Goal: Find specific page/section: Find specific page/section

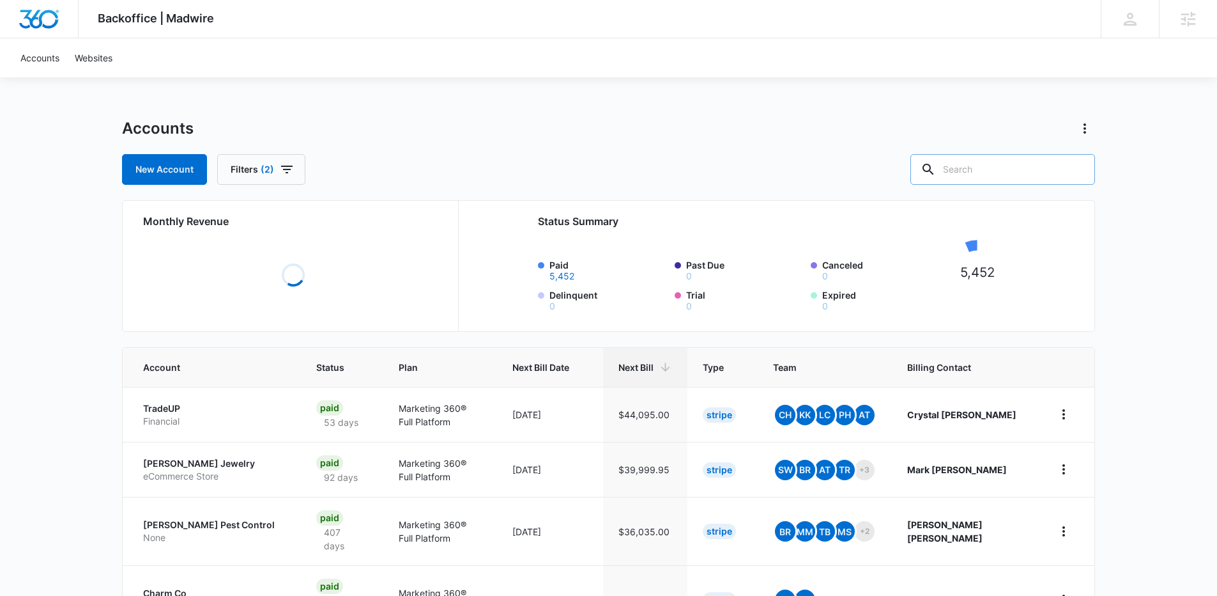
click at [994, 161] on input "text" at bounding box center [1003, 169] width 185 height 31
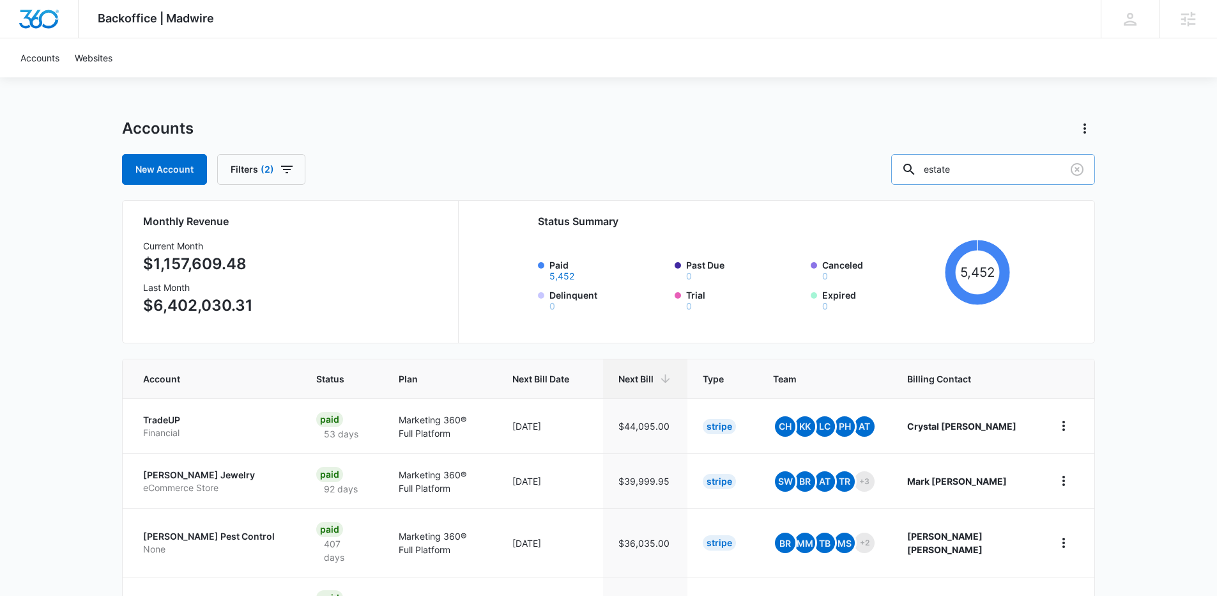
type input "estate"
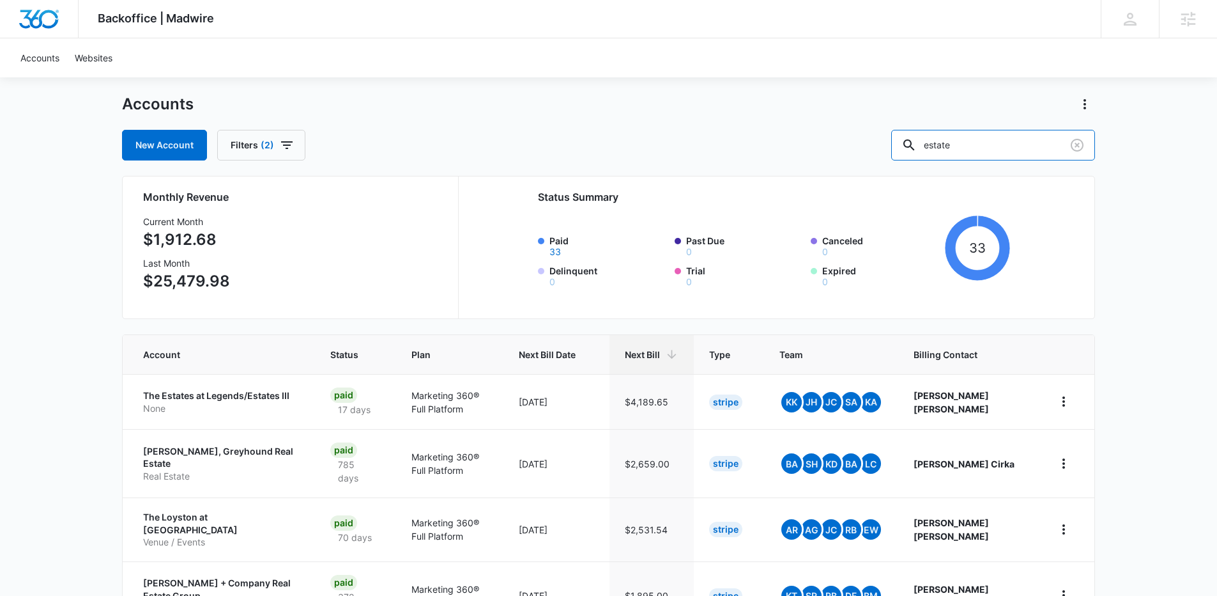
scroll to position [50, 0]
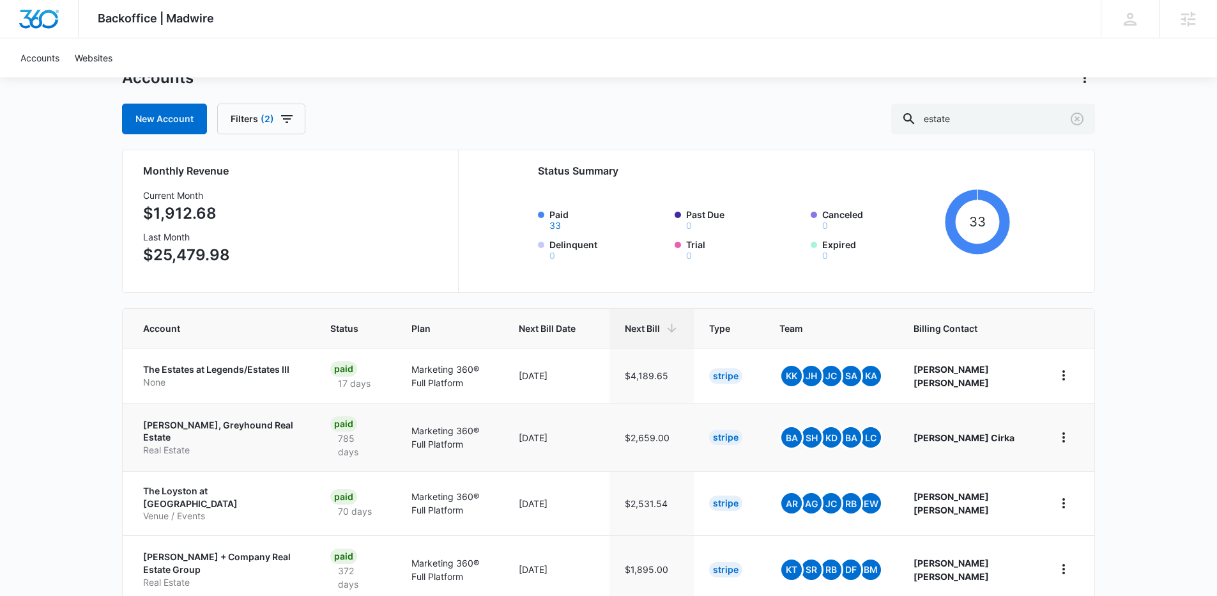
click at [235, 431] on p "[PERSON_NAME], Greyhound Real Estate" at bounding box center [221, 431] width 157 height 25
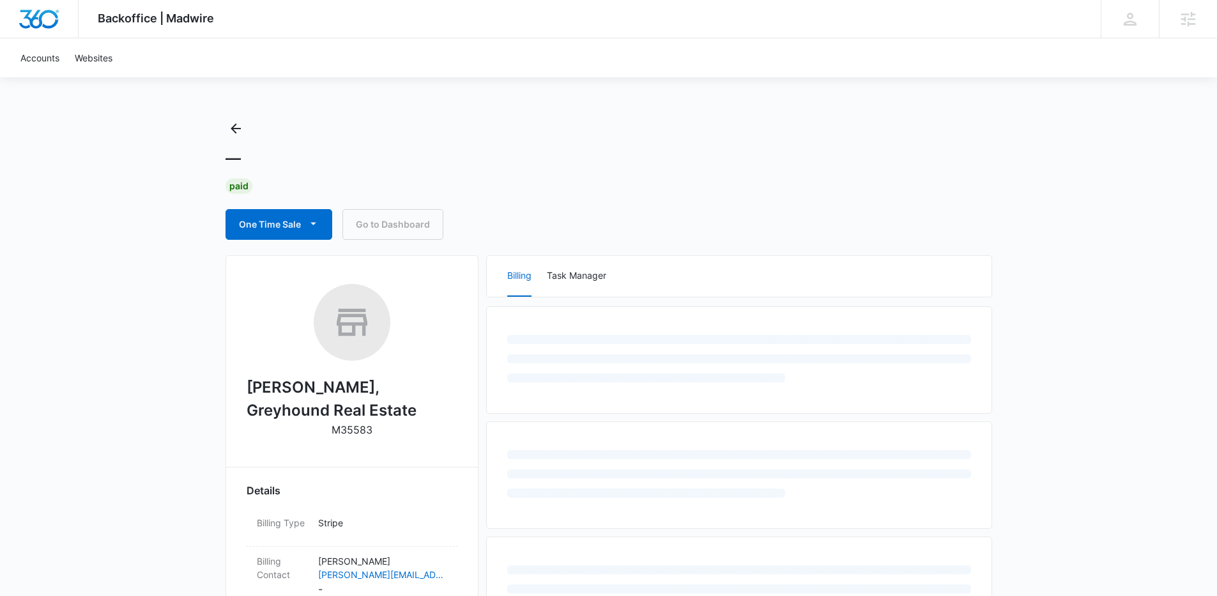
click at [330, 387] on h2 "[PERSON_NAME], Greyhound Real Estate" at bounding box center [352, 399] width 211 height 46
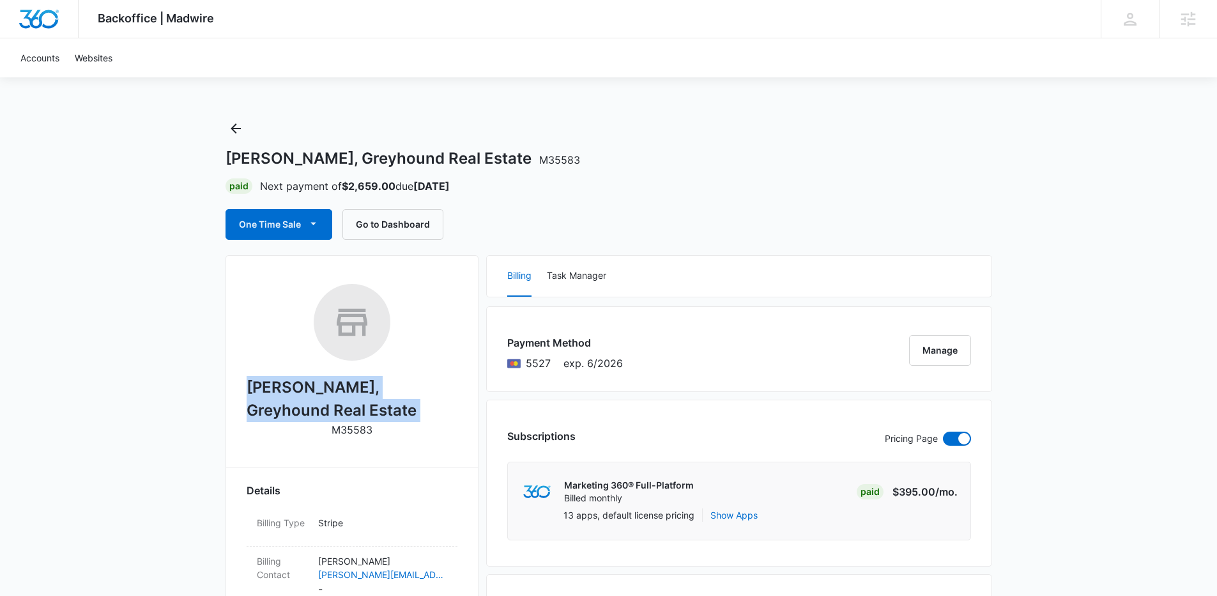
click at [330, 387] on h2 "[PERSON_NAME], Greyhound Real Estate" at bounding box center [352, 399] width 211 height 46
click at [378, 228] on button "Go to Dashboard" at bounding box center [393, 224] width 101 height 31
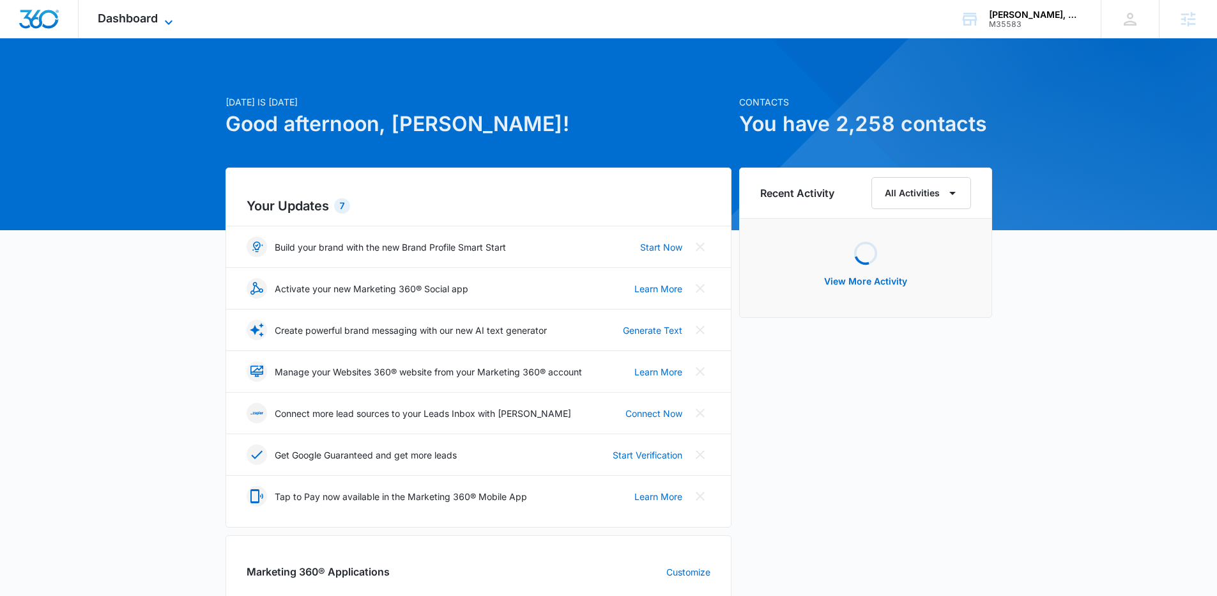
click at [150, 19] on span "Dashboard" at bounding box center [128, 18] width 60 height 13
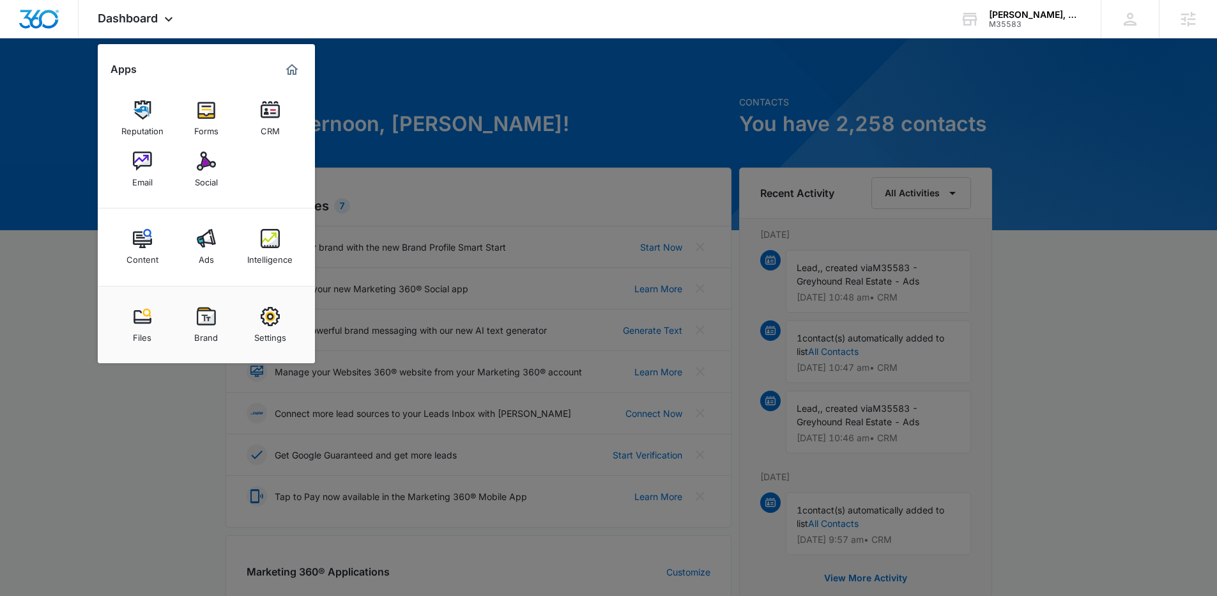
click at [191, 234] on link "Ads" at bounding box center [206, 246] width 49 height 49
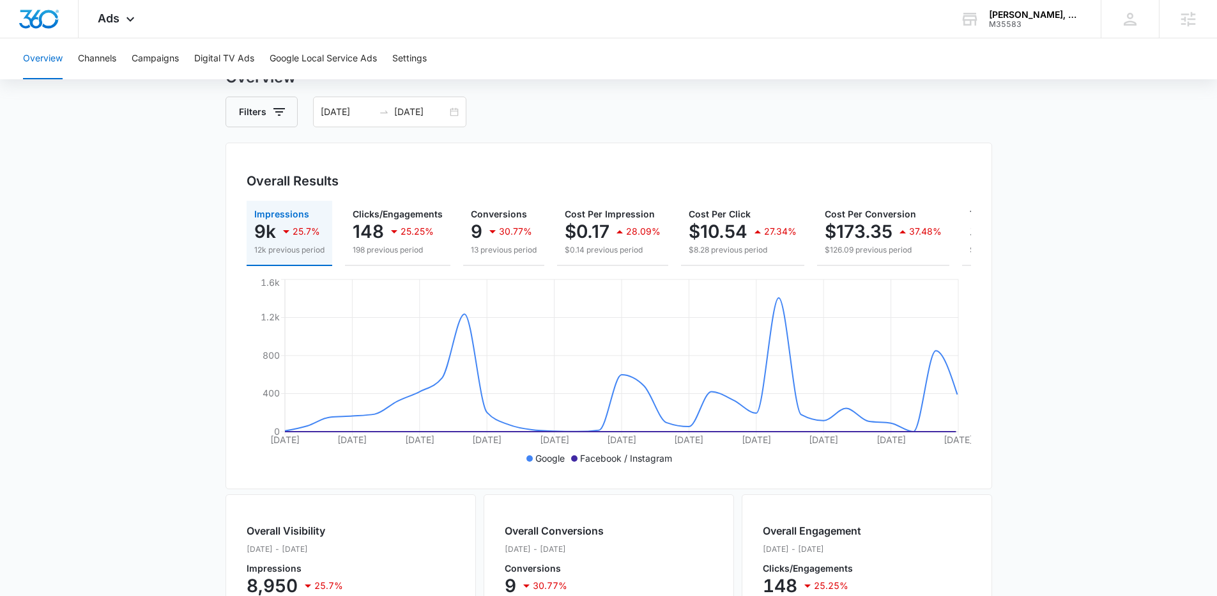
scroll to position [118, 0]
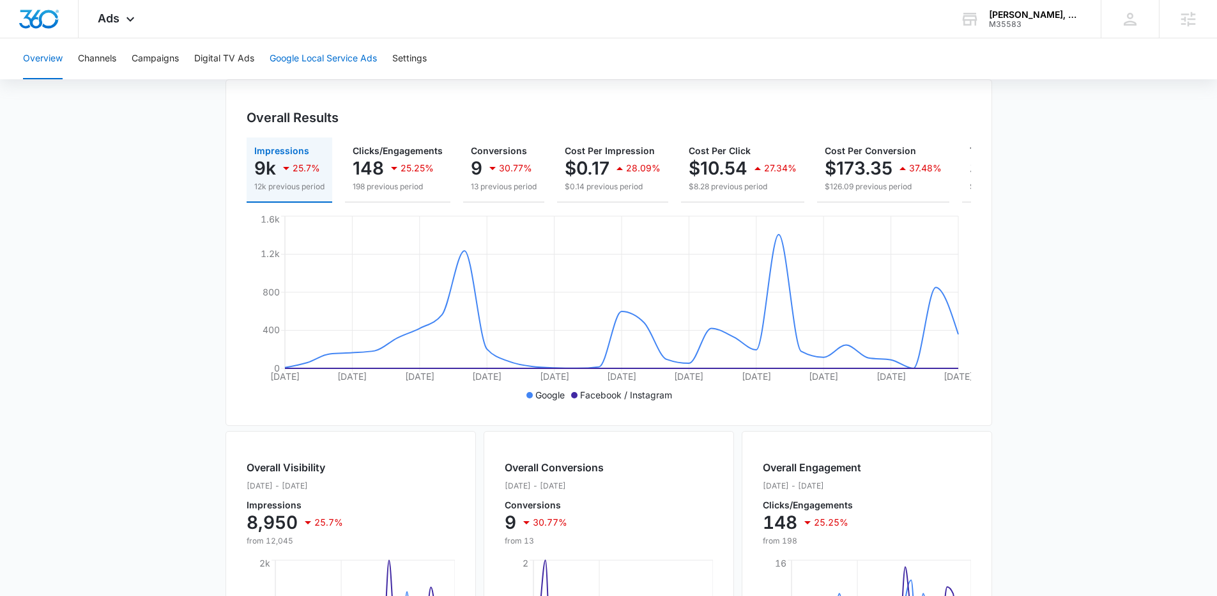
click at [321, 58] on button "Google Local Service Ads" at bounding box center [323, 58] width 107 height 41
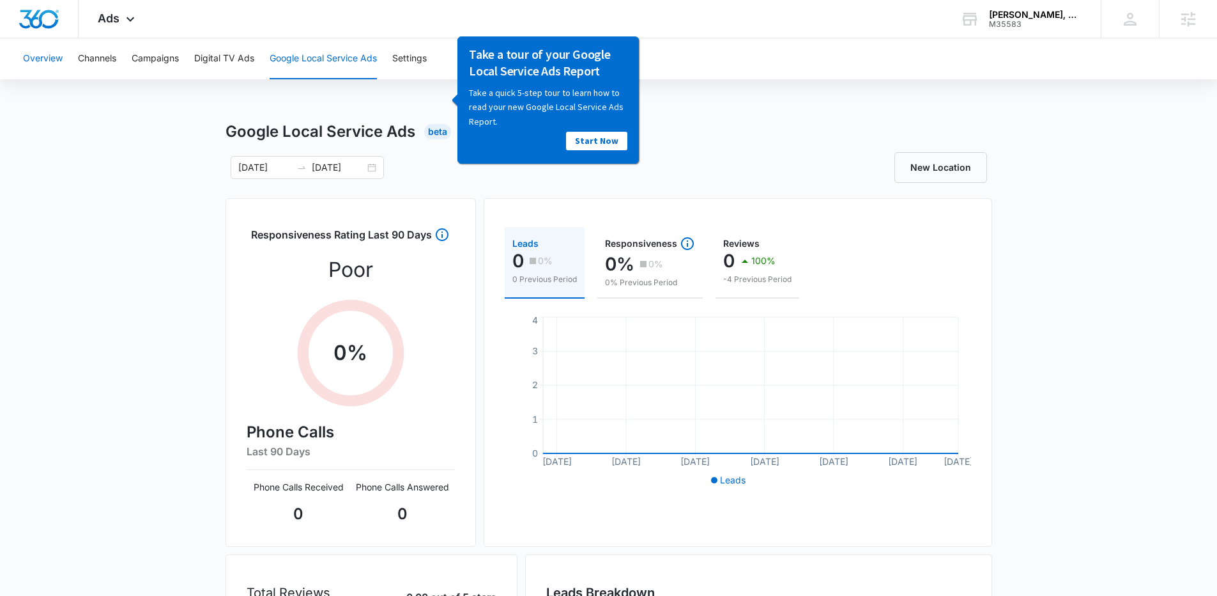
click at [51, 45] on button "Overview" at bounding box center [43, 58] width 40 height 41
